Goal: Information Seeking & Learning: Learn about a topic

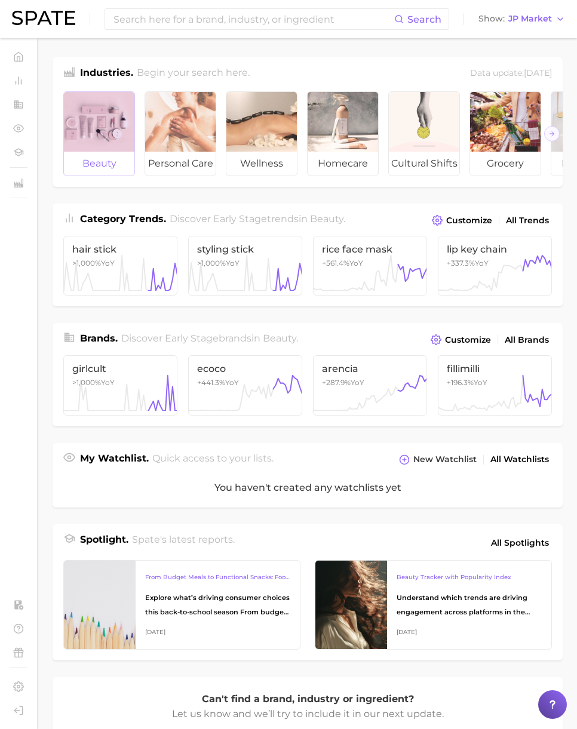
click at [99, 104] on div at bounding box center [99, 122] width 70 height 60
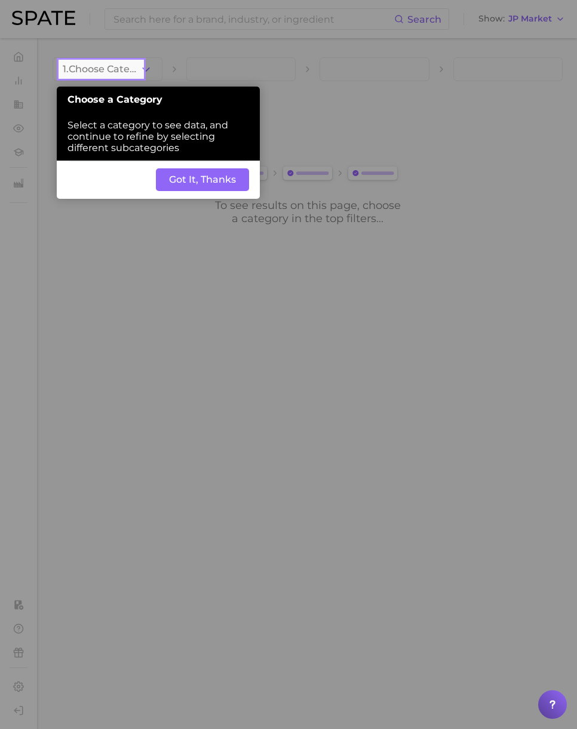
click at [186, 184] on button "Got It, Thanks" at bounding box center [202, 179] width 93 height 23
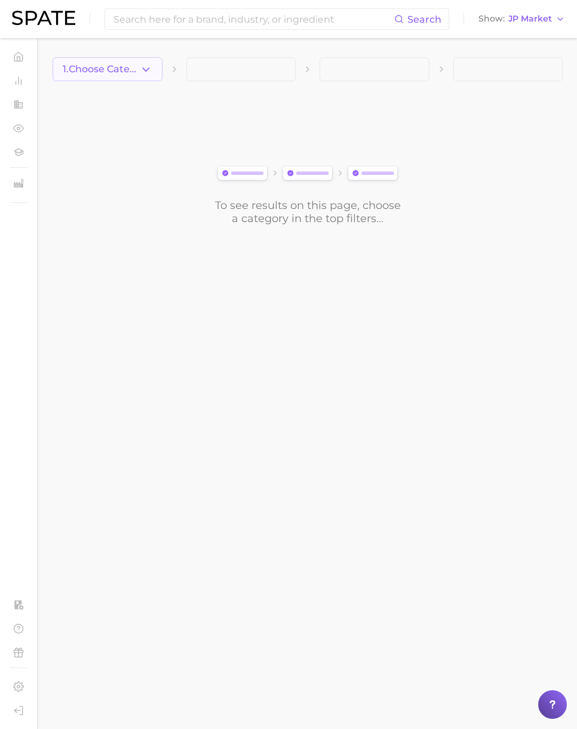
click at [146, 67] on icon "button" at bounding box center [146, 69] width 13 height 13
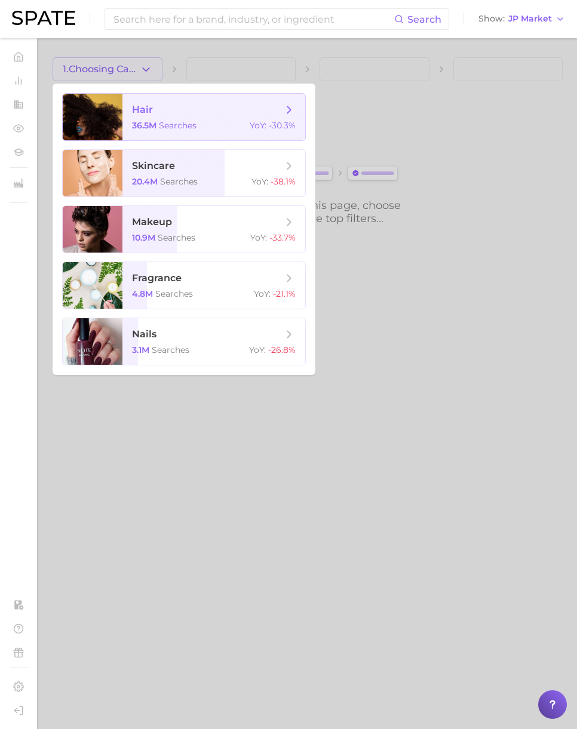
click at [161, 130] on span "searches" at bounding box center [178, 125] width 38 height 11
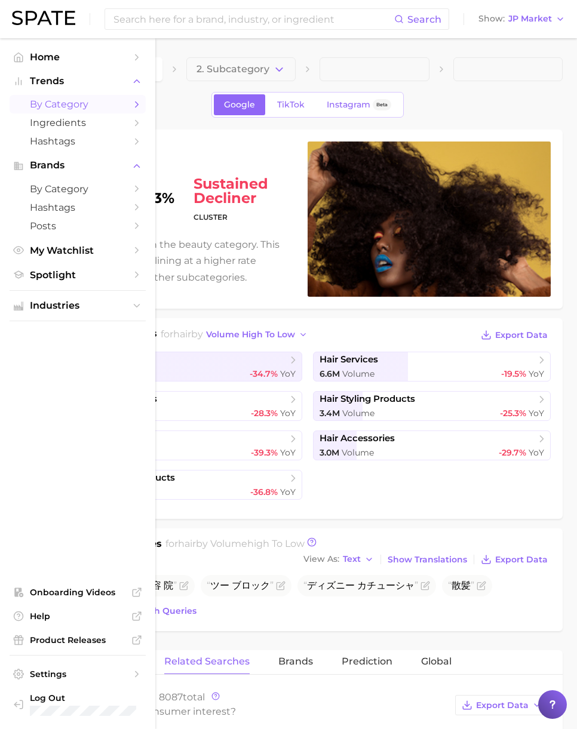
click at [56, 105] on span "by Category" at bounding box center [78, 104] width 96 height 11
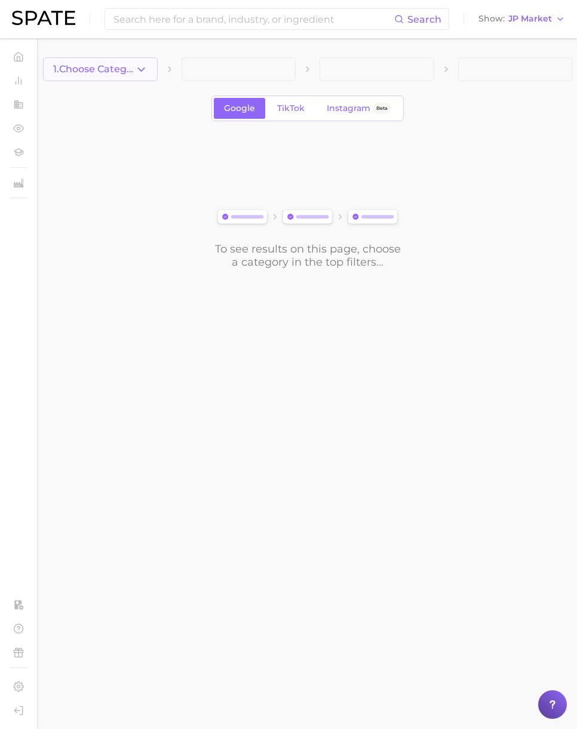
click at [135, 73] on icon "button" at bounding box center [141, 69] width 13 height 13
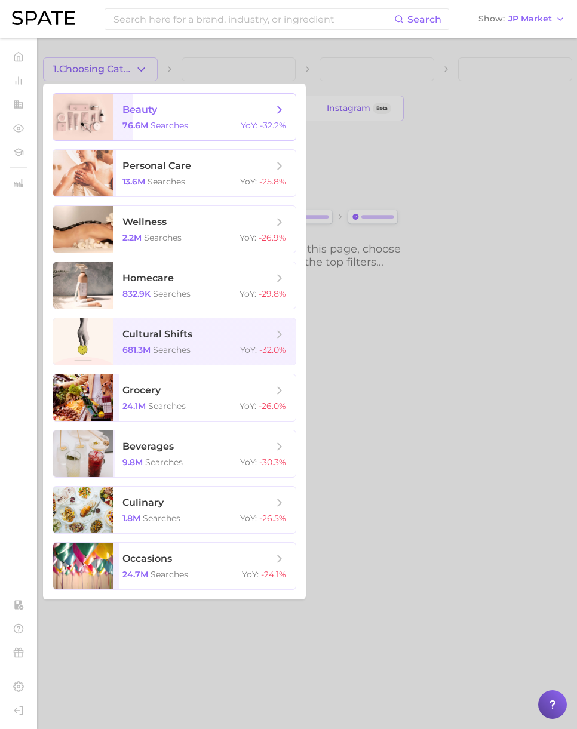
click at [233, 102] on span "beauty 76.6m searches YoY : -32.2%" at bounding box center [204, 117] width 183 height 47
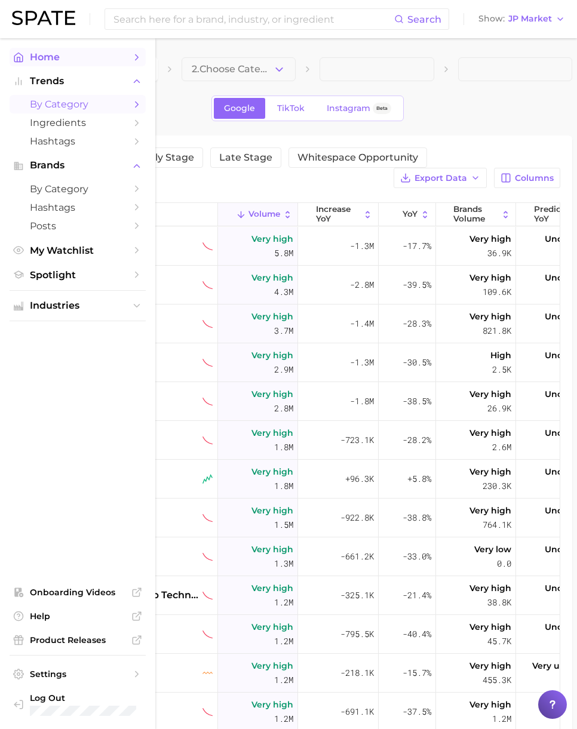
click at [58, 58] on span "Home" at bounding box center [78, 56] width 96 height 11
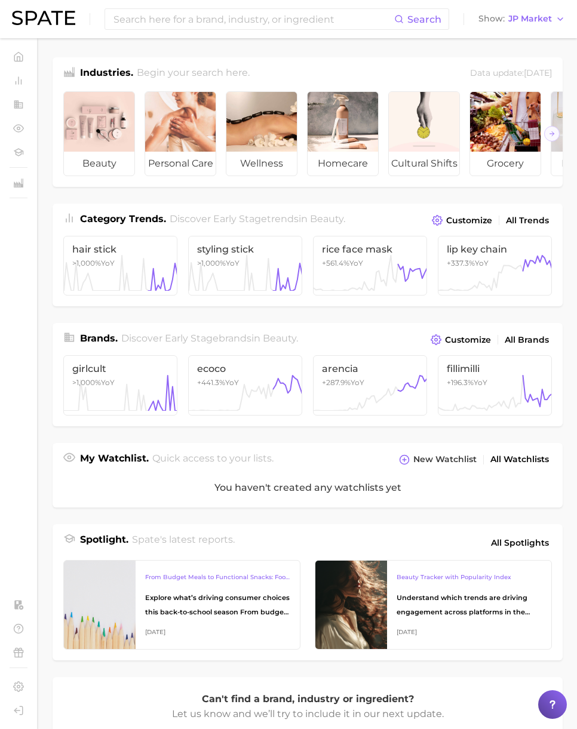
click at [26, 11] on img at bounding box center [43, 18] width 63 height 14
